Goal: Task Accomplishment & Management: Complete application form

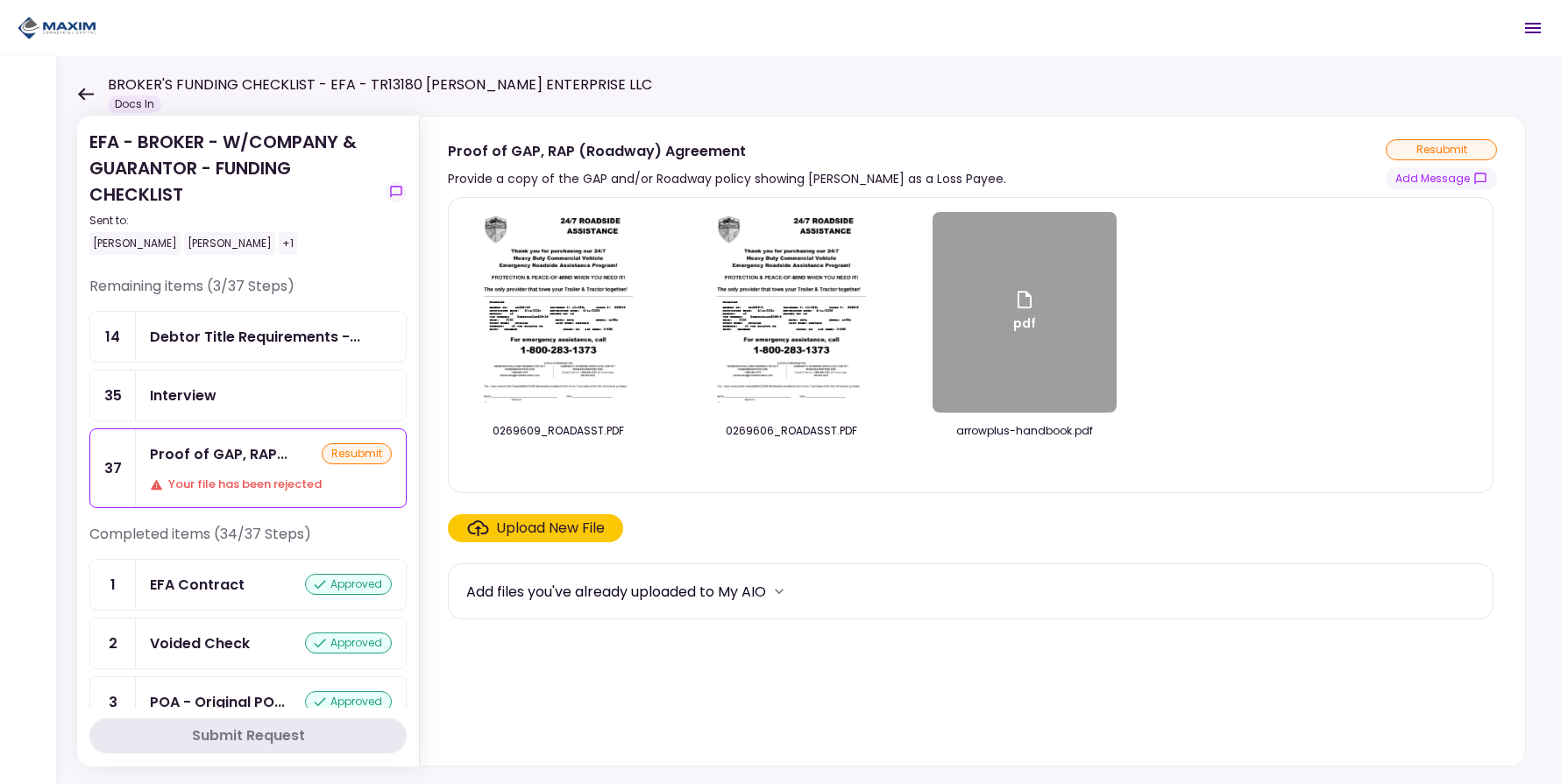
click at [1305, 361] on div "0269609_ROADASST.PDF 0269606_ROADASST.PDF pdf arrowplus-handbook.pdf" at bounding box center [970, 344] width 1009 height 266
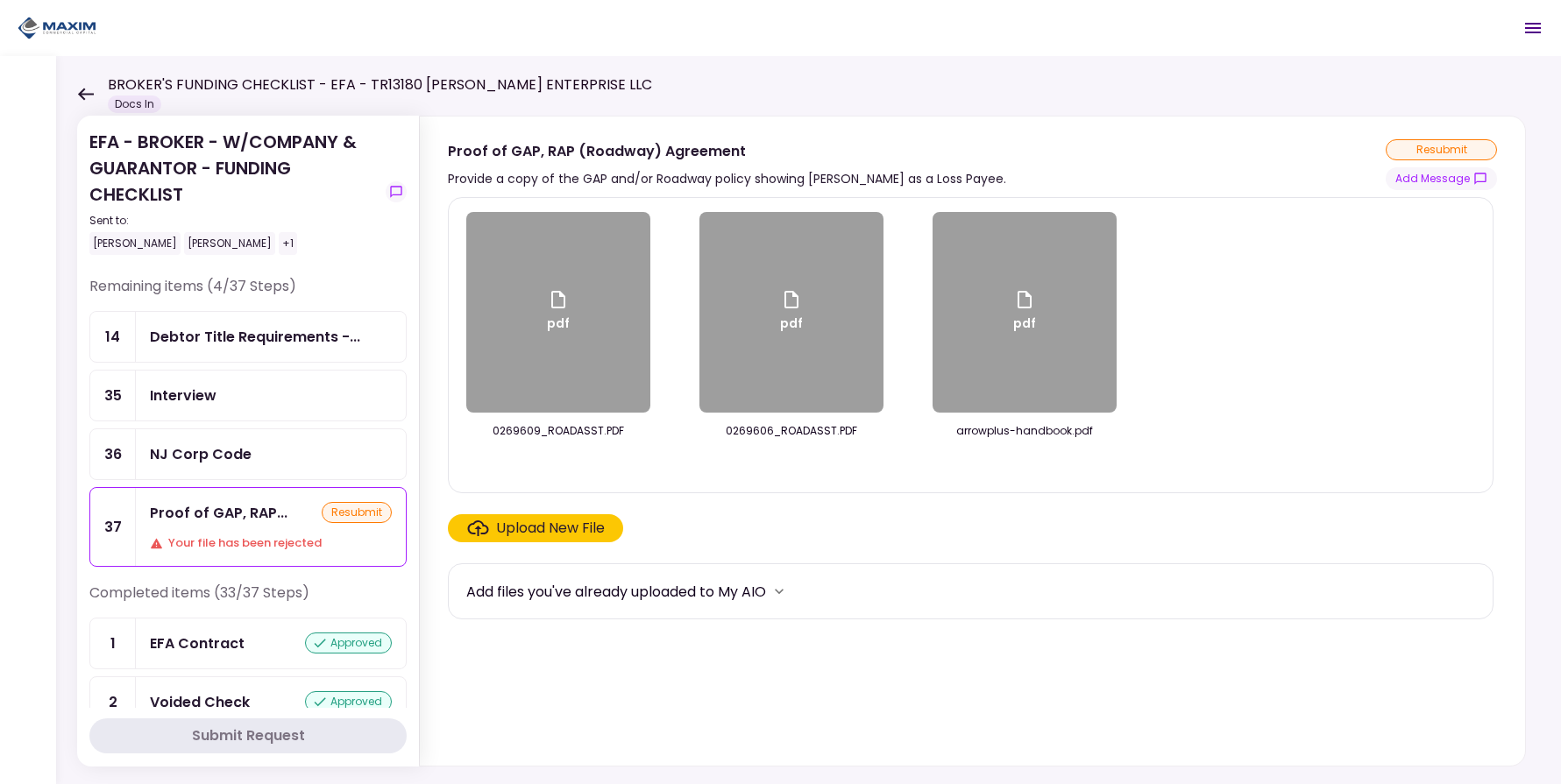
click at [261, 338] on div "Debtor Title Requirements -..." at bounding box center [255, 337] width 210 height 22
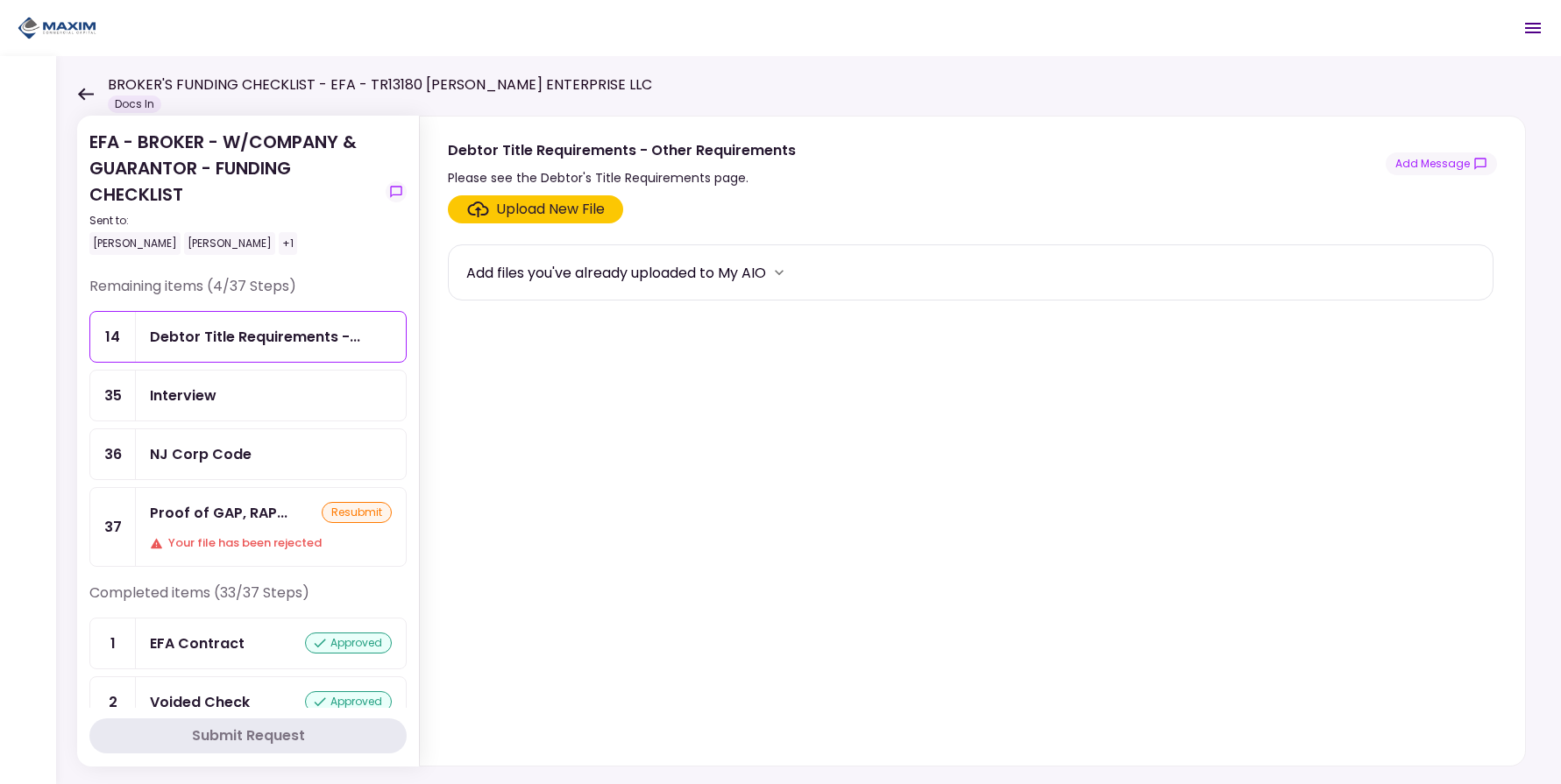
click at [263, 525] on div "Proof of GAP, RAP... resubmit Your file has been rejected" at bounding box center [270, 527] width 270 height 78
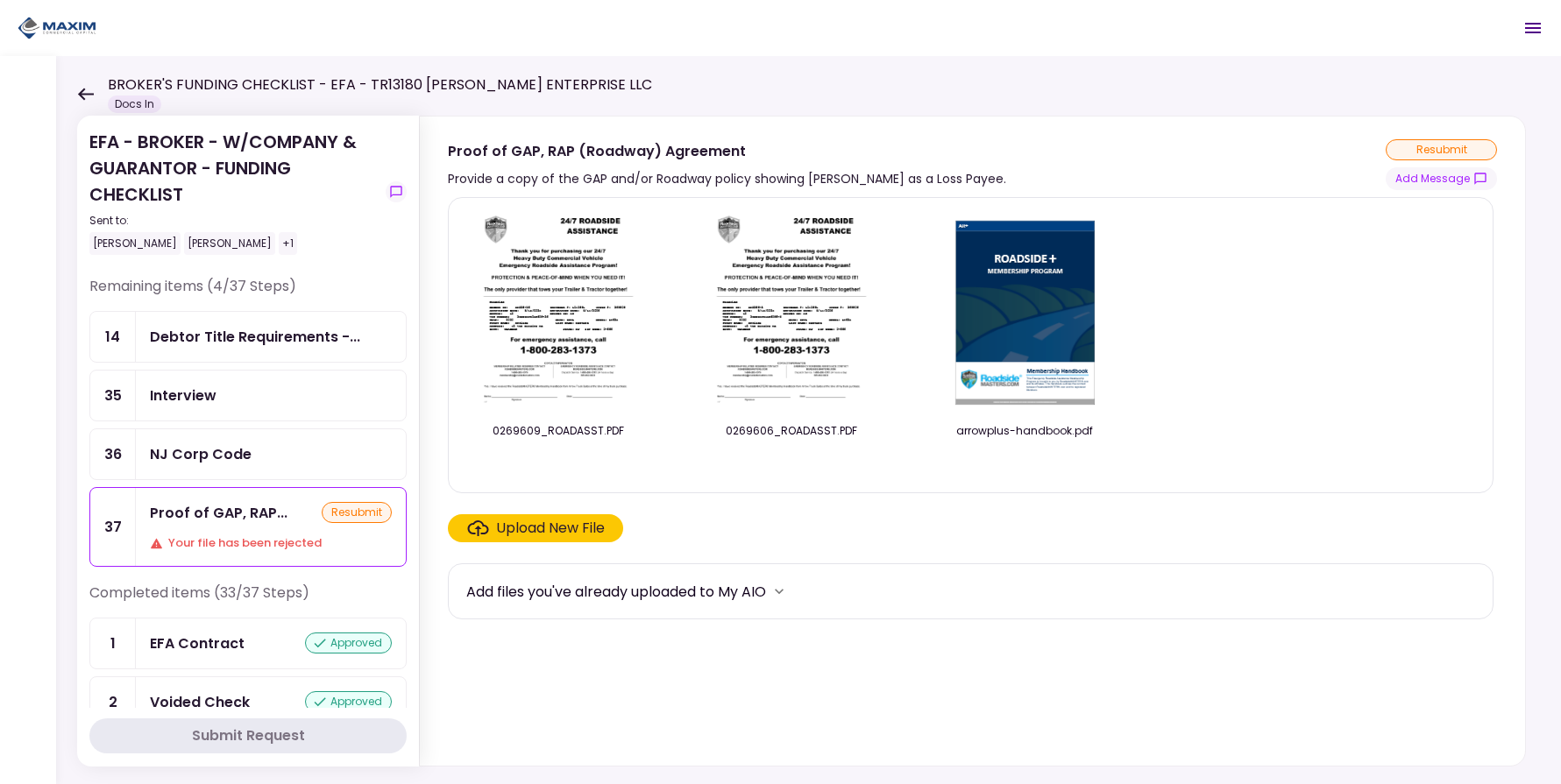
click at [515, 531] on div "Upload New File" at bounding box center [551, 528] width 109 height 21
click at [0, 0] on input "Upload New File" at bounding box center [0, 0] width 0 height 0
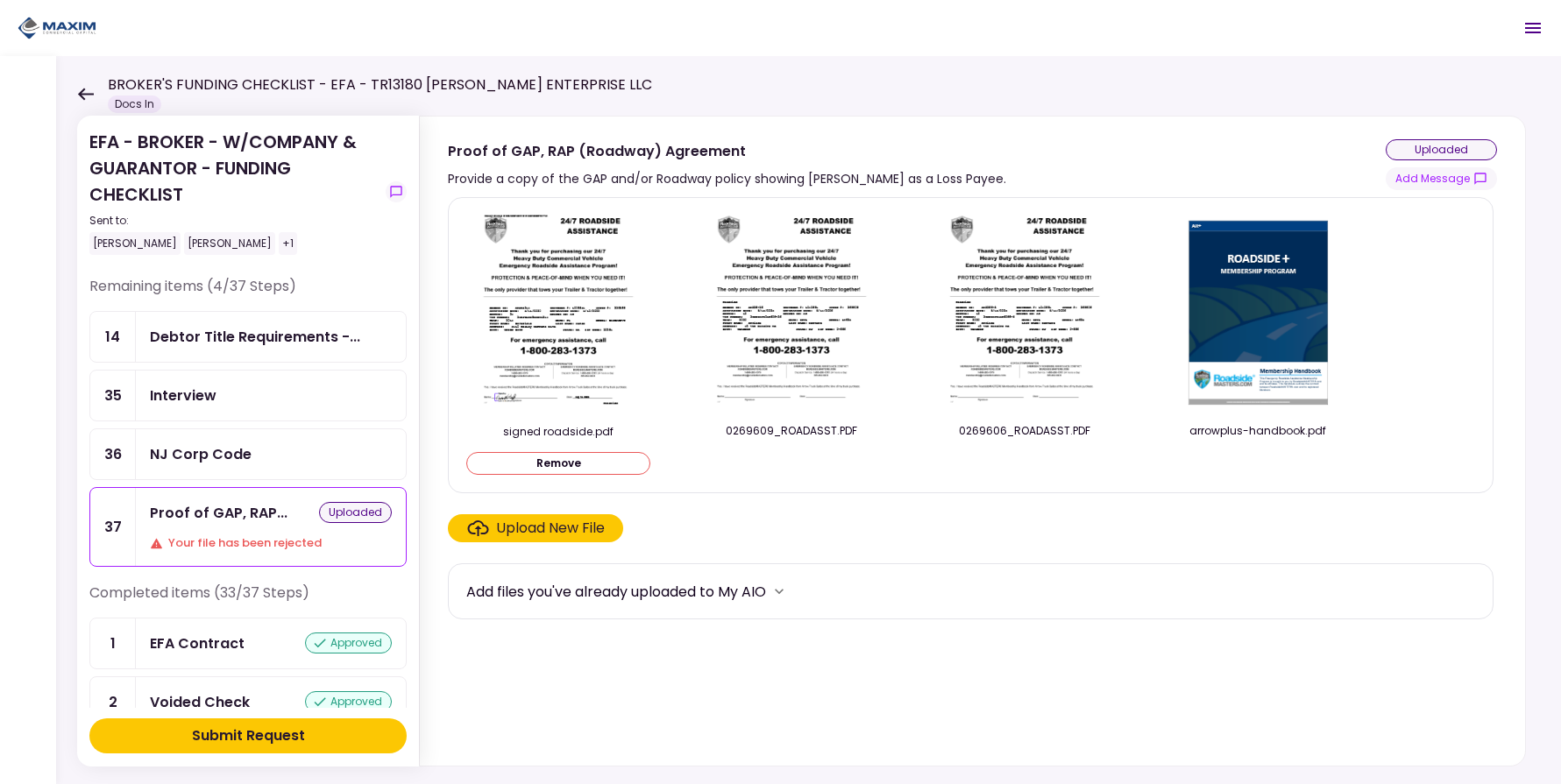
click at [281, 747] on button "Submit Request" at bounding box center [248, 735] width 318 height 35
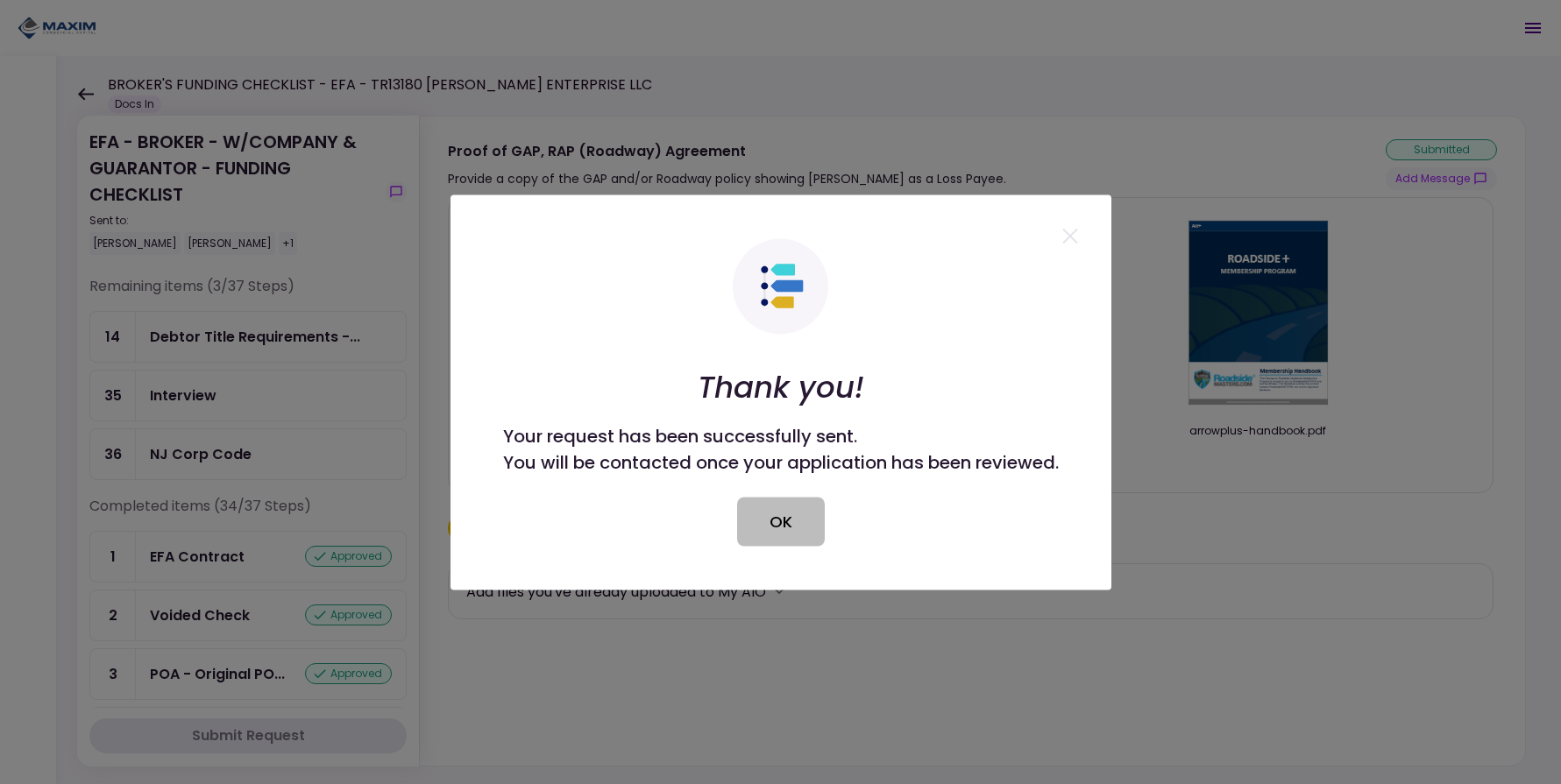
click at [768, 512] on button "OK" at bounding box center [780, 521] width 88 height 49
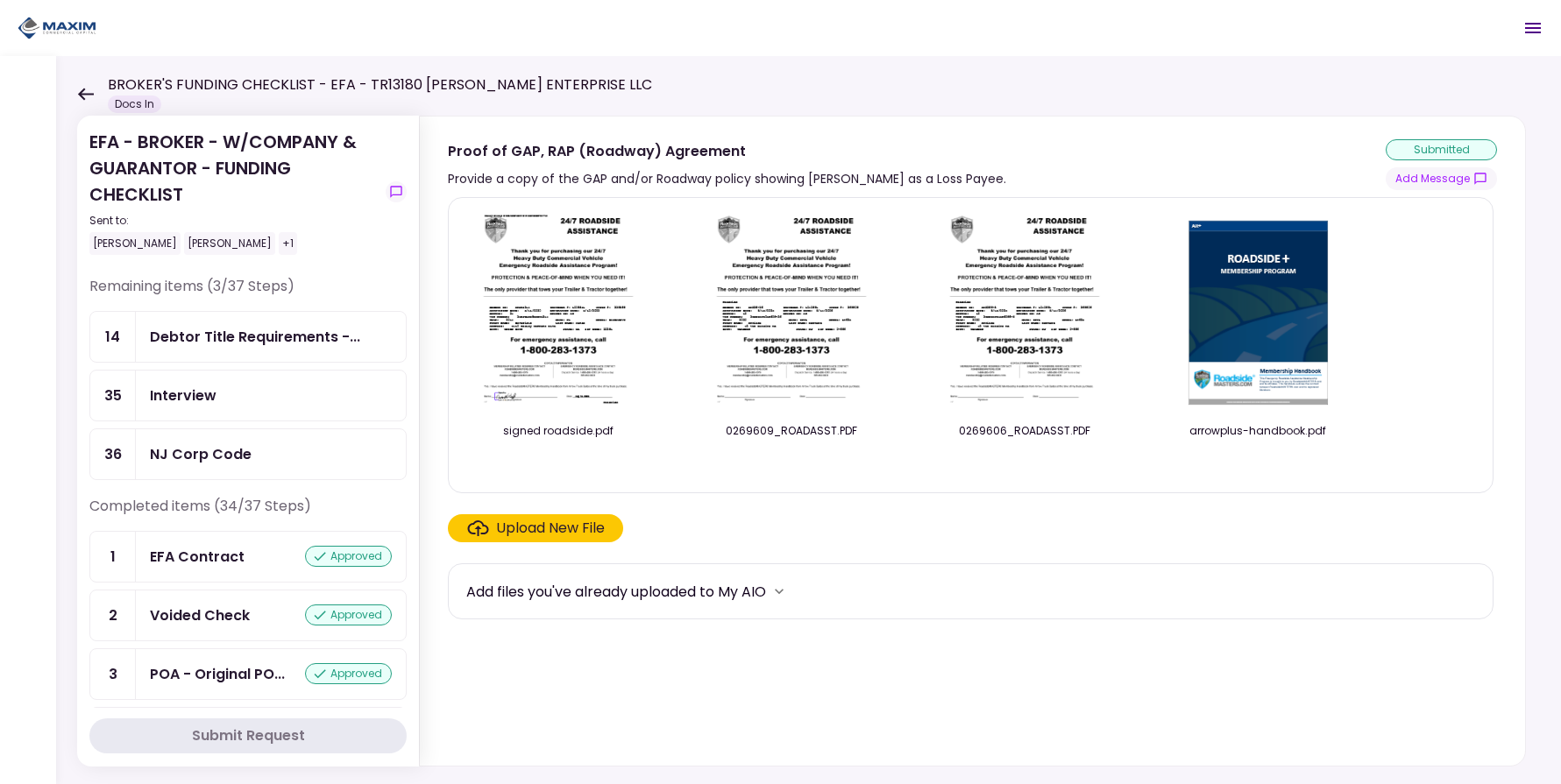
click at [1368, 168] on div "Proof of GAP, RAP (Roadway) Agreement Provide a copy of the GAP and/or Roadway …" at bounding box center [971, 164] width 1049 height 51
click at [1528, 105] on div "EFA - BROKER - W/COMPANY & GUARANTOR - FUNDING CHECKLIST Sent to: [PERSON_NAME]…" at bounding box center [808, 420] width 1505 height 728
